Goal: Transaction & Acquisition: Purchase product/service

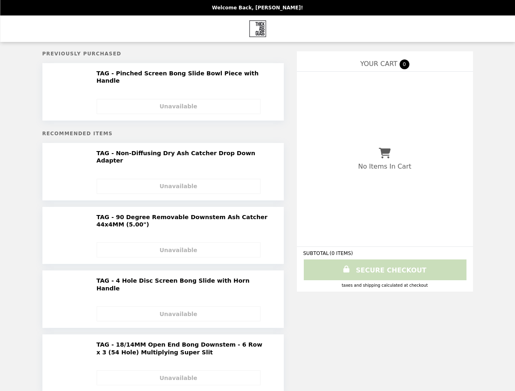
select select "**********"
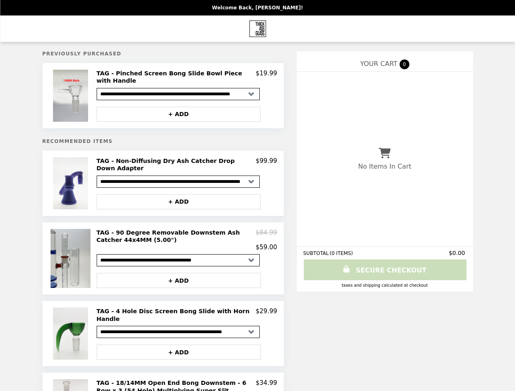
click at [72, 93] on img at bounding box center [71, 96] width 37 height 52
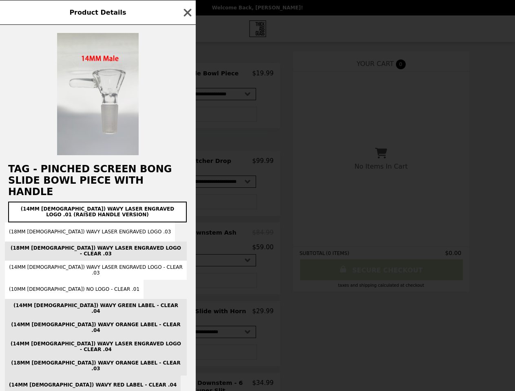
click at [187, 75] on div "Product Details TAG - Pinched Screen Bong Slide Bowl Piece with Handle (14MM [D…" at bounding box center [257, 195] width 515 height 391
click at [178, 108] on div at bounding box center [98, 90] width 196 height 130
click at [72, 174] on h2 "TAG - Pinched Screen Bong Slide Bowl Piece with Handle" at bounding box center [98, 180] width 196 height 34
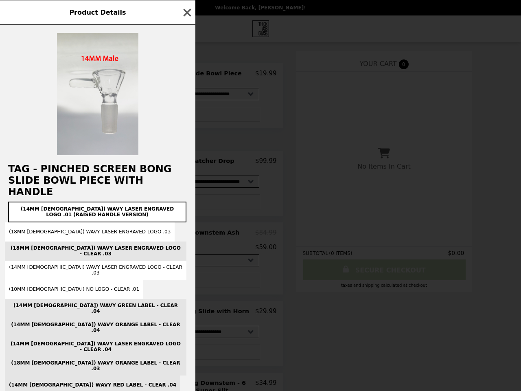
click at [187, 156] on div "Product Details TAG - Pinched Screen Bong Slide Bowl Piece with Handle (14MM [D…" at bounding box center [260, 195] width 521 height 391
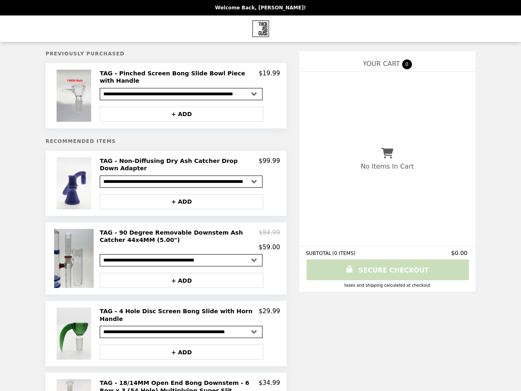
click at [178, 194] on button "+ ADD" at bounding box center [182, 201] width 164 height 15
click at [72, 247] on img at bounding box center [75, 258] width 42 height 59
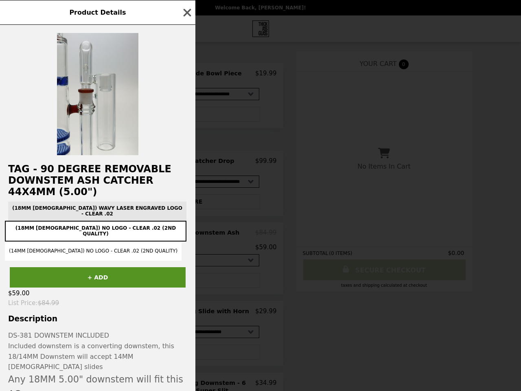
click at [187, 228] on div "Product Details TAG - 90 Degree Removable Downstem Ash Catcher 44x4MM (5.00") (…" at bounding box center [260, 195] width 521 height 391
click at [178, 269] on div "+ ADD" at bounding box center [98, 274] width 196 height 27
click at [72, 319] on div "Product Details TAG - 90 Degree Removable Downstem Ash Catcher 44x4MM (5.00") (…" at bounding box center [260, 195] width 521 height 391
